Goal: Task Accomplishment & Management: Manage account settings

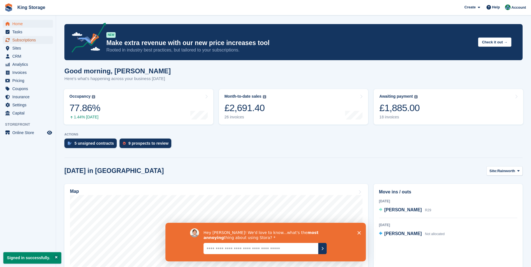
click at [24, 40] on span "Subscriptions" at bounding box center [29, 40] width 34 height 8
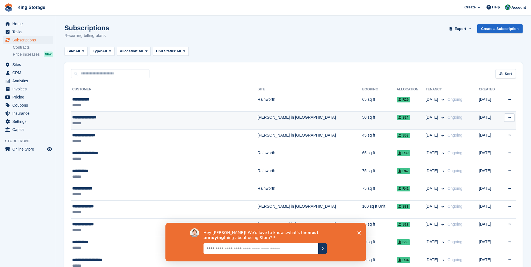
click at [113, 121] on div "******" at bounding box center [141, 123] width 138 height 6
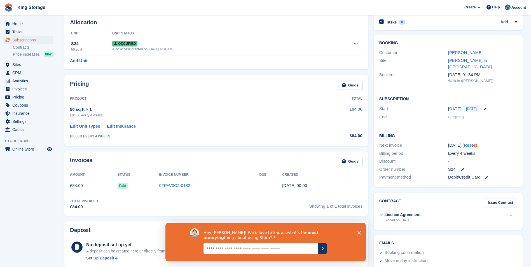
scroll to position [28, 0]
click at [18, 90] on span "Invoices" at bounding box center [29, 89] width 34 height 8
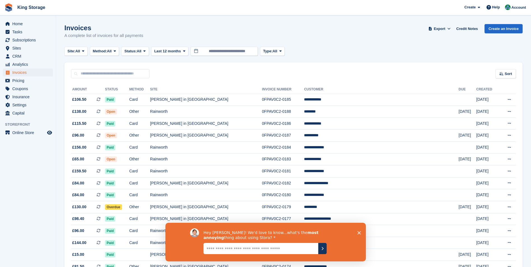
click at [358, 231] on polygon "Close survey" at bounding box center [358, 232] width 3 height 3
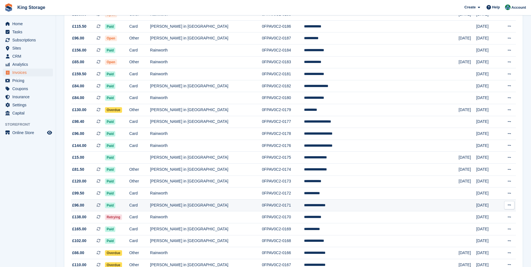
scroll to position [140, 0]
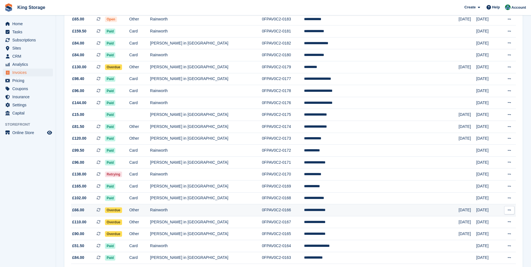
click at [270, 212] on td "0FPAV0C2-0166" at bounding box center [283, 210] width 42 height 12
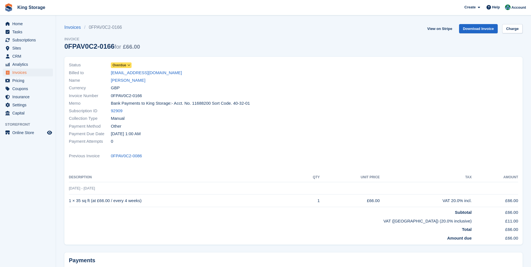
click at [130, 64] on icon at bounding box center [128, 65] width 3 height 3
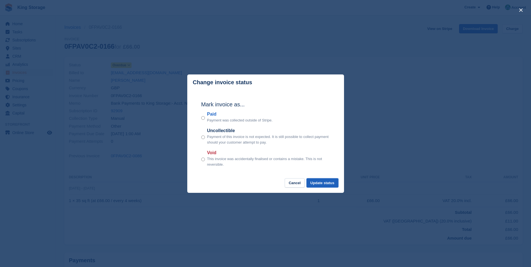
click at [327, 185] on button "Update status" at bounding box center [322, 182] width 32 height 9
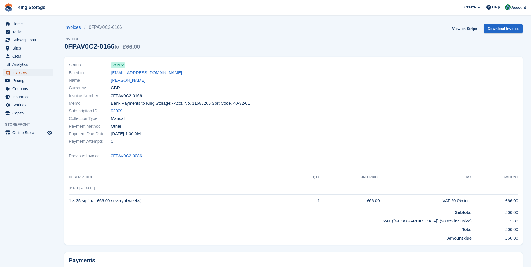
click at [19, 75] on span "Invoices" at bounding box center [29, 73] width 34 height 8
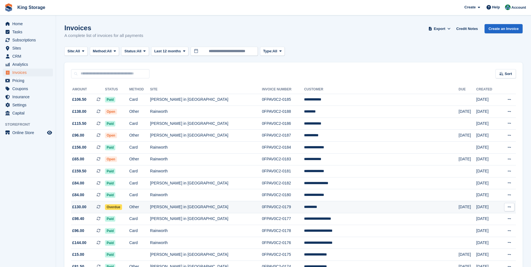
click at [283, 209] on td "0FPAV0C2-0179" at bounding box center [283, 207] width 42 height 12
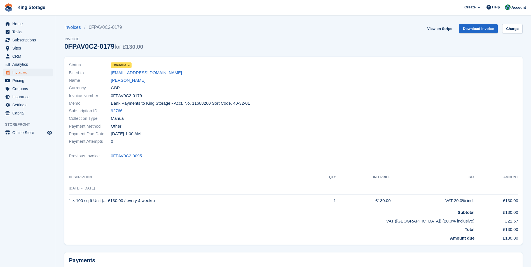
click at [126, 67] on span "Overdue" at bounding box center [119, 65] width 14 height 5
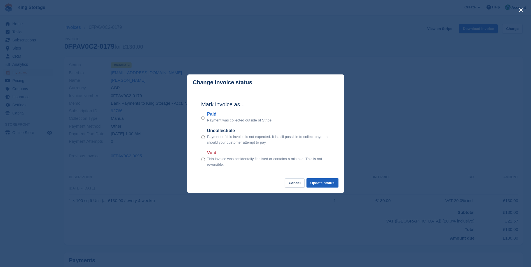
click at [321, 182] on button "Update status" at bounding box center [322, 182] width 32 height 9
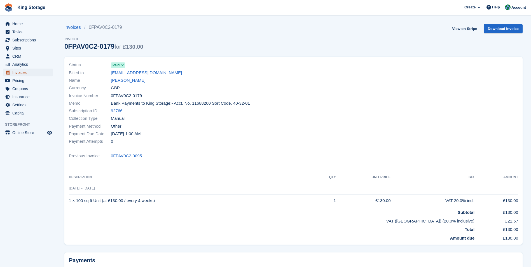
click at [18, 75] on span "Invoices" at bounding box center [29, 73] width 34 height 8
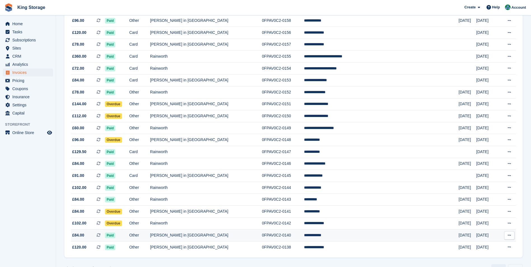
scroll to position [450, 0]
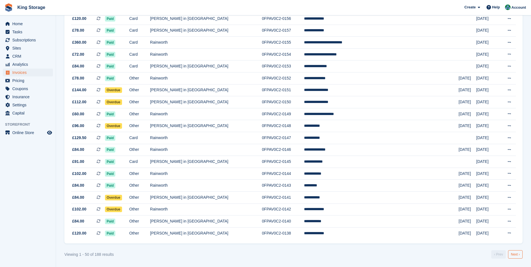
click at [513, 255] on link "Next ›" at bounding box center [515, 254] width 15 height 8
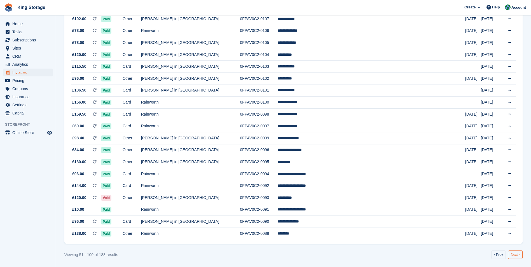
scroll to position [450, 0]
click at [514, 256] on link "Next ›" at bounding box center [515, 254] width 15 height 8
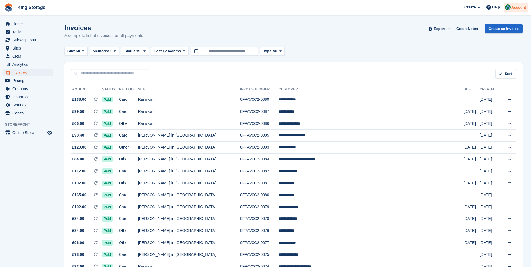
click at [517, 11] on div "Account" at bounding box center [515, 8] width 25 height 10
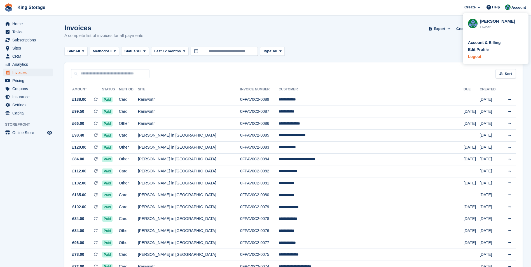
click at [481, 57] on div "Logout" at bounding box center [495, 57] width 55 height 6
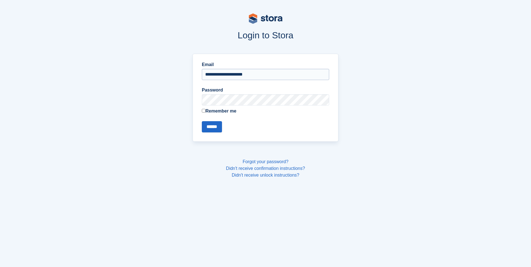
click at [254, 72] on input "**********" at bounding box center [265, 74] width 127 height 11
type input "**********"
click at [214, 124] on input "******" at bounding box center [212, 126] width 20 height 11
